Goal: Check status

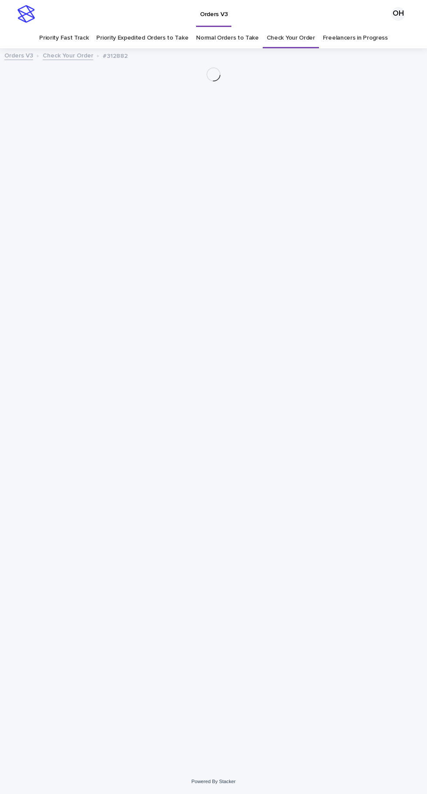
scroll to position [27, 0]
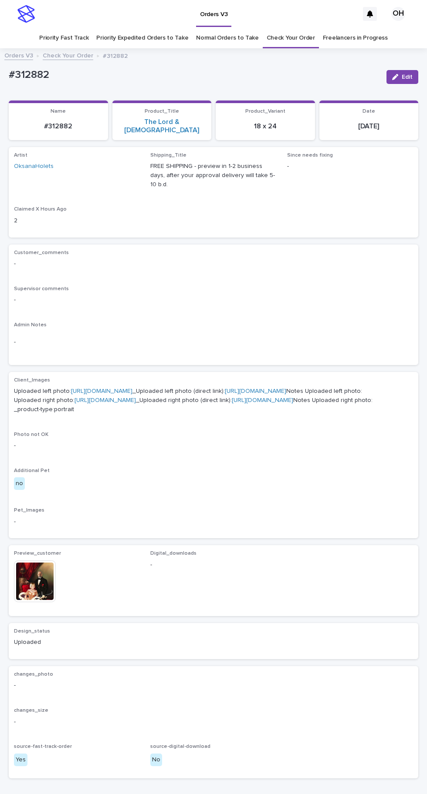
click at [289, 28] on link "Check Your Order" at bounding box center [290, 38] width 48 height 20
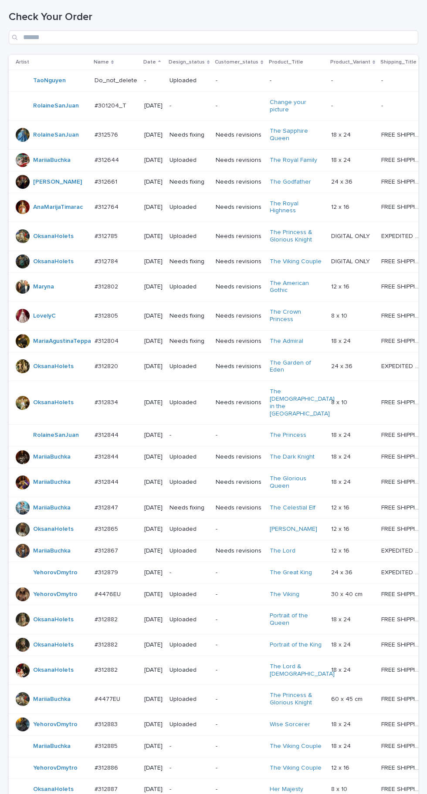
scroll to position [290, 0]
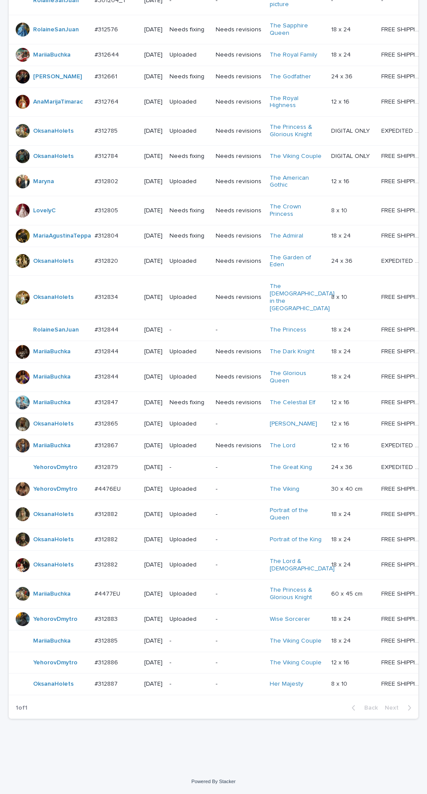
click at [117, 688] on p "#312887" at bounding box center [106, 683] width 25 height 9
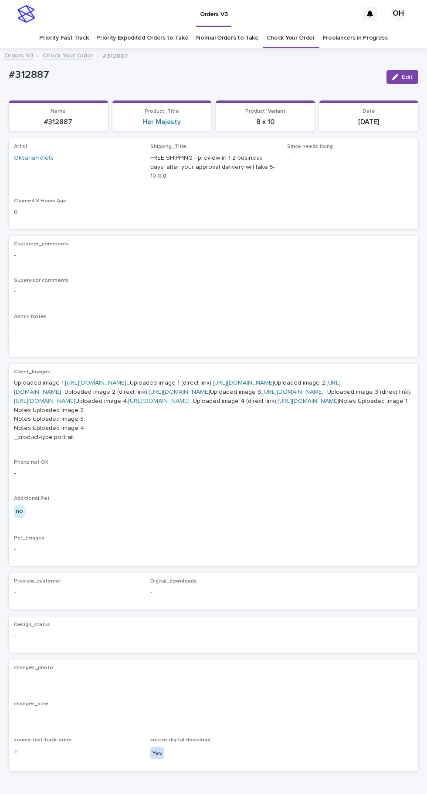
click at [126, 380] on link "[URL][DOMAIN_NAME]" at bounding box center [95, 383] width 61 height 6
click at [153, 395] on link "[URL][DOMAIN_NAME]" at bounding box center [177, 387] width 326 height 15
click at [262, 395] on link "[URL][DOMAIN_NAME]" at bounding box center [292, 392] width 61 height 6
click at [126, 380] on link "[URL][DOMAIN_NAME]" at bounding box center [95, 383] width 61 height 6
